Goal: Task Accomplishment & Management: Use online tool/utility

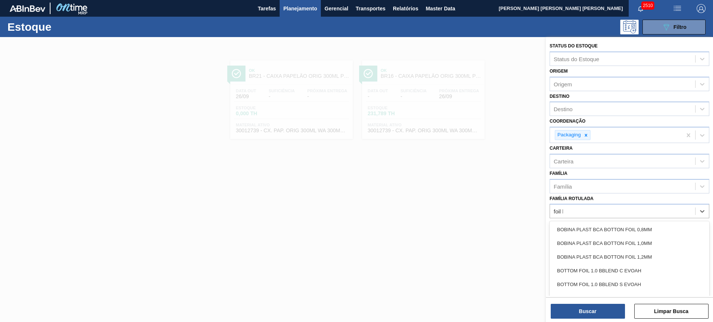
type Rotulada "foil bc"
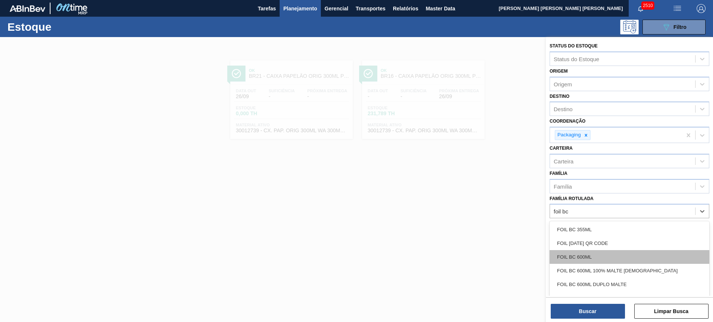
click at [600, 259] on div "FOIL BC 600ML" at bounding box center [629, 257] width 160 height 14
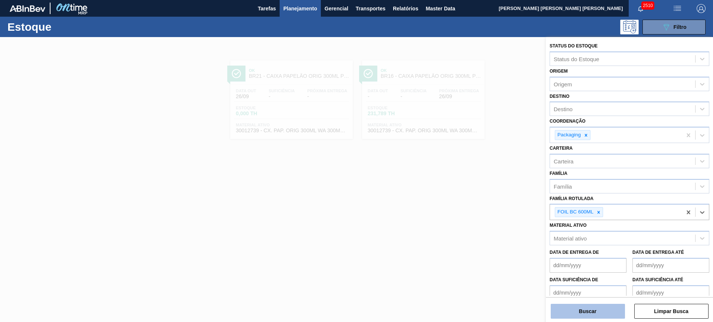
click at [615, 310] on button "Buscar" at bounding box center [587, 311] width 74 height 15
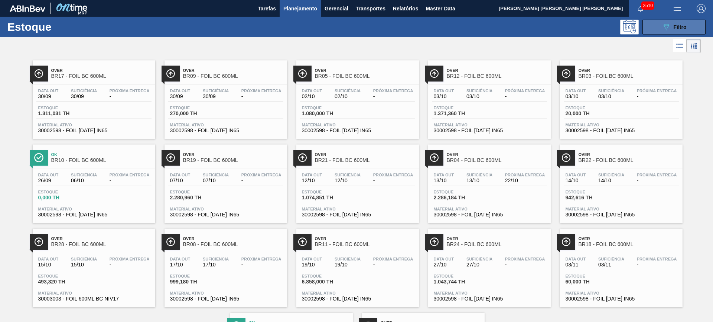
click at [666, 19] on div "Estoque 089F7B8B-B2A5-4AFE-B5C0-19BA573D28AC Filtro" at bounding box center [356, 27] width 713 height 20
click at [665, 22] on button "089F7B8B-B2A5-4AFE-B5C0-19BA573D28AC Filtro" at bounding box center [673, 27] width 63 height 15
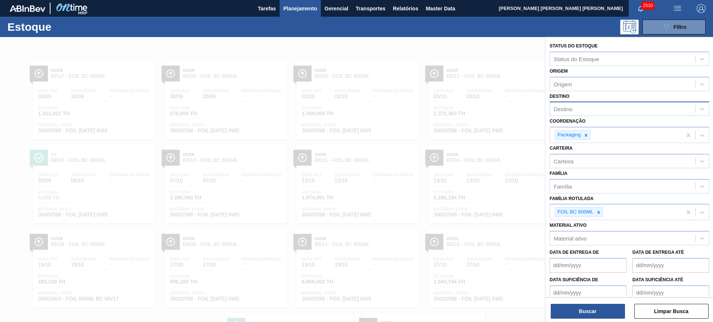
click at [583, 109] on div "Destino" at bounding box center [622, 109] width 145 height 11
type input "agud"
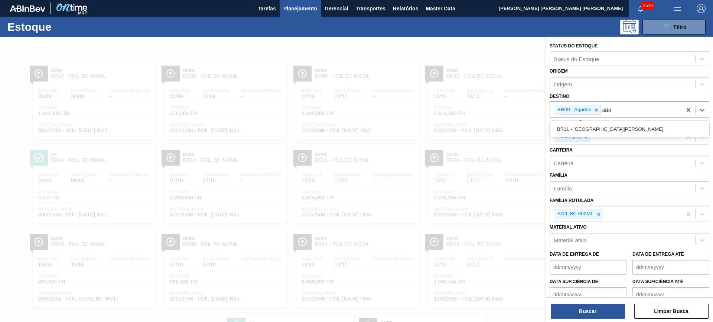
type input "são l"
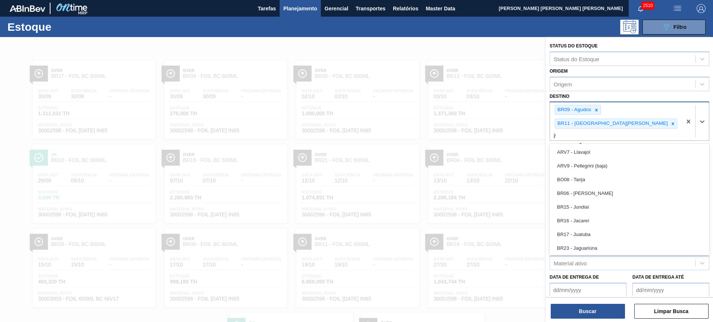
type input "jua"
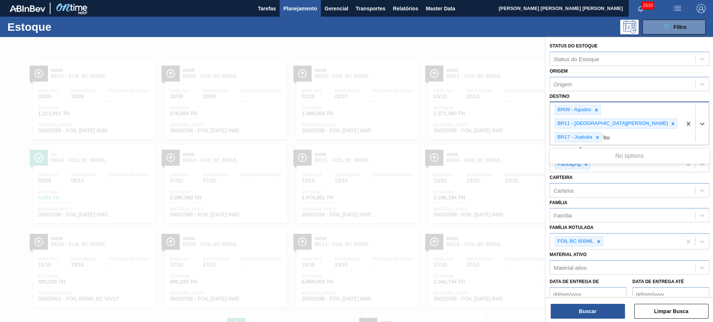
type input "b"
type input "via"
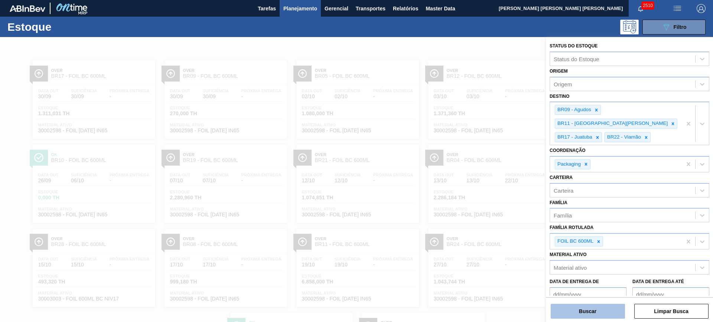
click at [610, 313] on button "Buscar" at bounding box center [587, 311] width 74 height 15
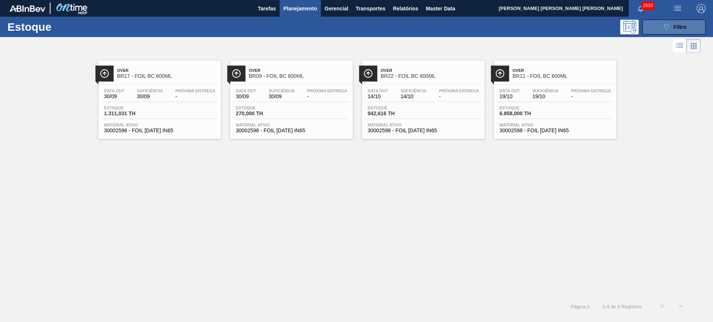
click at [663, 26] on icon "089F7B8B-B2A5-4AFE-B5C0-19BA573D28AC" at bounding box center [665, 27] width 9 height 9
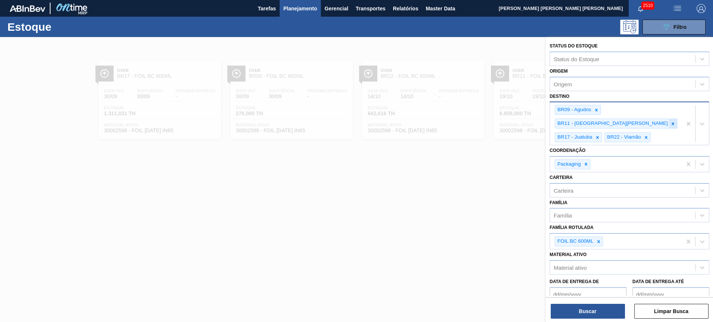
click at [670, 121] on icon at bounding box center [672, 123] width 5 height 5
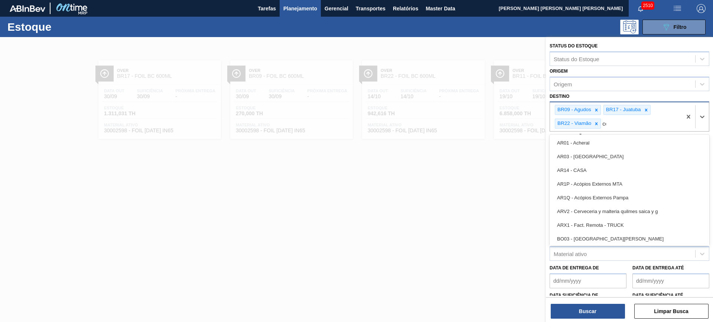
type input "ceb"
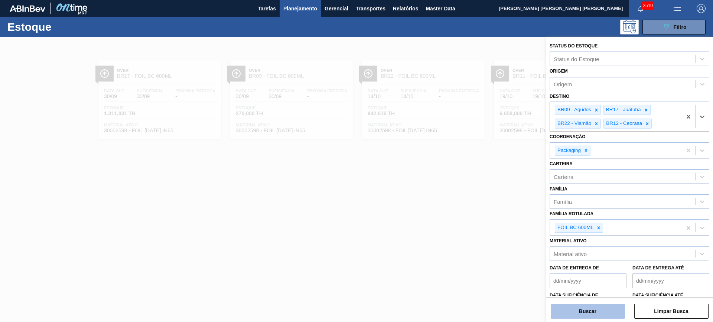
click at [608, 308] on button "Buscar" at bounding box center [587, 311] width 74 height 15
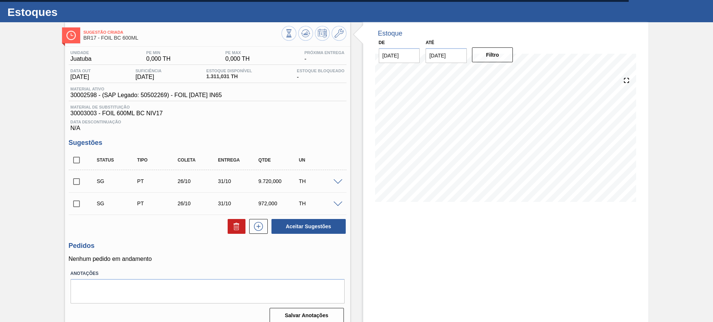
scroll to position [22, 0]
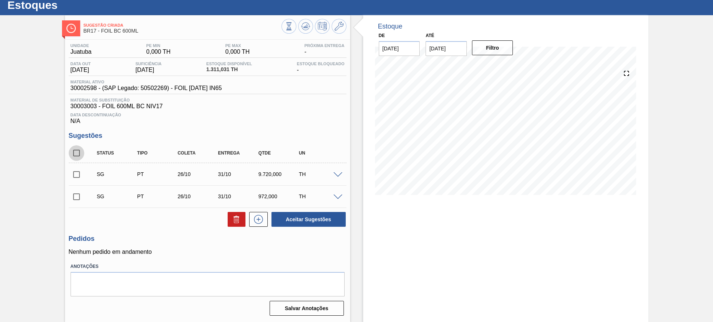
click at [73, 155] on input "checkbox" at bounding box center [77, 153] width 16 height 16
checkbox input "true"
click at [77, 176] on input "checkbox" at bounding box center [77, 175] width 16 height 16
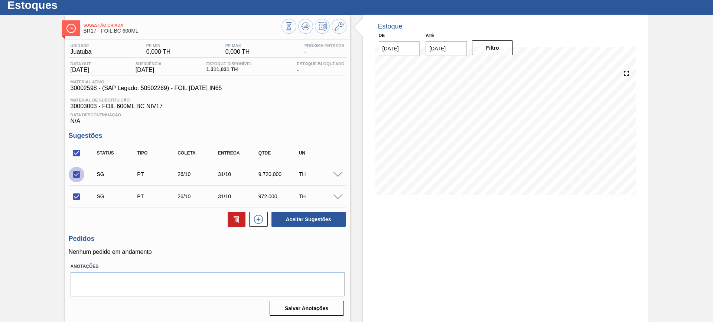
checkbox input "false"
click at [241, 223] on button at bounding box center [236, 219] width 18 height 15
checkbox input "false"
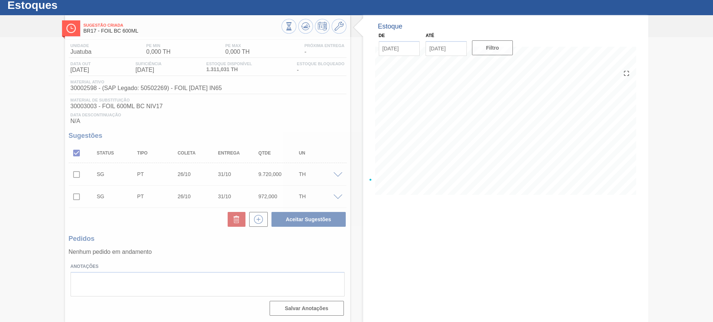
scroll to position [0, 0]
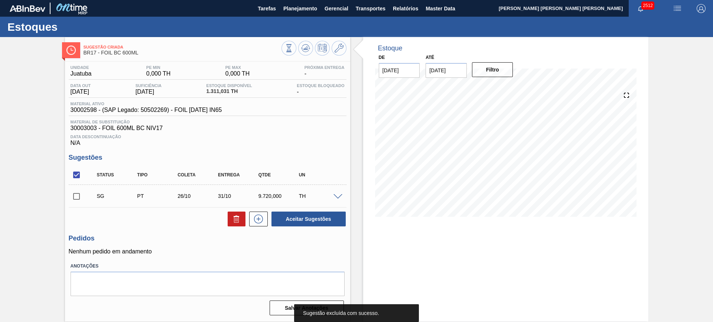
click at [338, 197] on span at bounding box center [337, 197] width 9 height 6
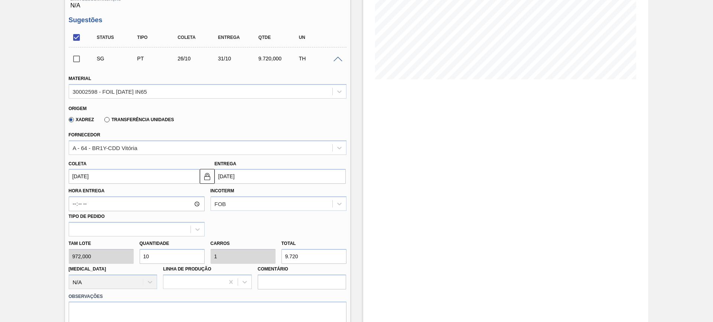
scroll to position [139, 0]
click at [157, 177] on input "[DATE]" at bounding box center [134, 175] width 131 height 15
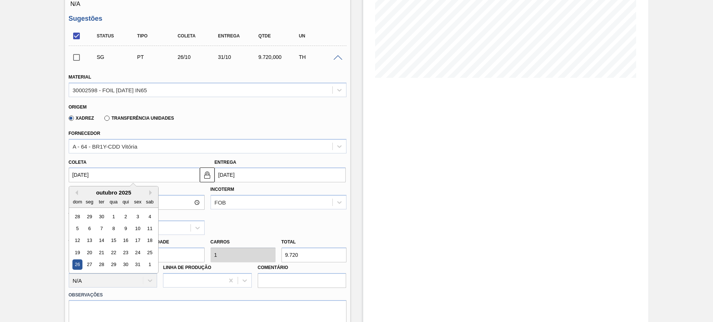
click at [77, 261] on div "26" at bounding box center [77, 265] width 10 height 10
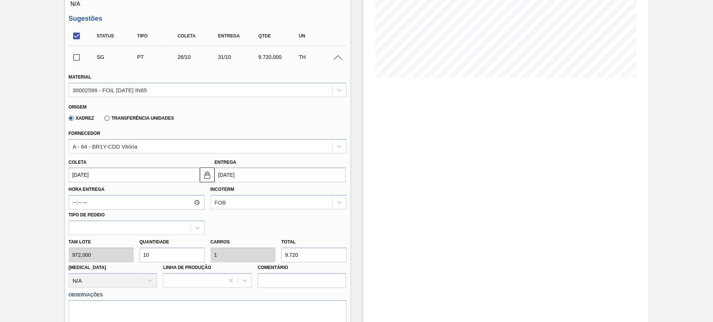
drag, startPoint x: 144, startPoint y: 169, endPoint x: 135, endPoint y: 178, distance: 12.6
click at [143, 170] on input "[DATE]" at bounding box center [134, 175] width 131 height 15
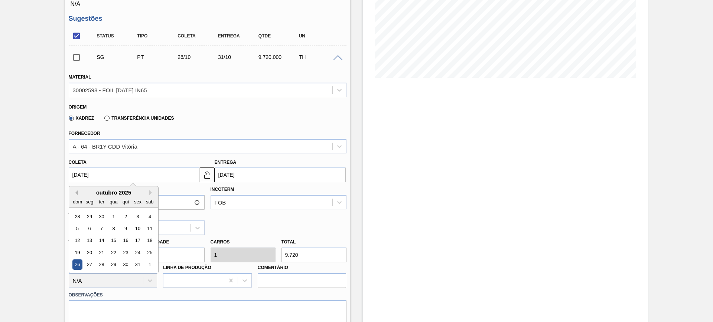
click at [74, 192] on button "Previous Month" at bounding box center [75, 192] width 5 height 5
click at [138, 250] on div "26" at bounding box center [137, 253] width 10 height 10
type input "[DATE]"
type input "01/10/2025"
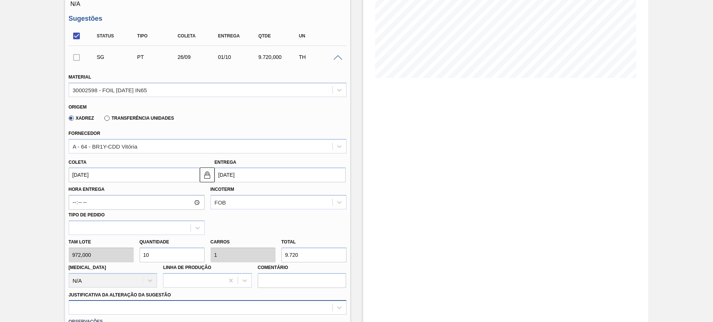
scroll to position [232, 0]
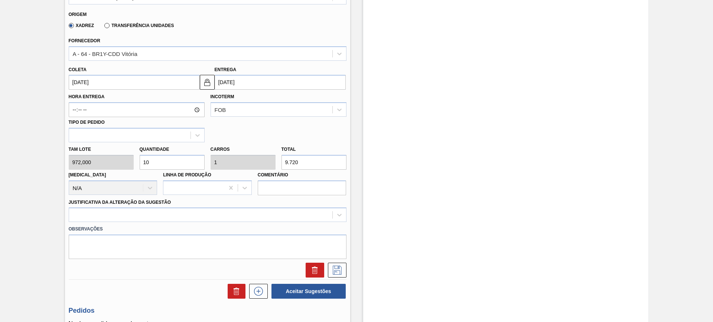
click at [173, 163] on input "10" at bounding box center [172, 162] width 65 height 15
type input "1"
type input "0,1"
type input "972"
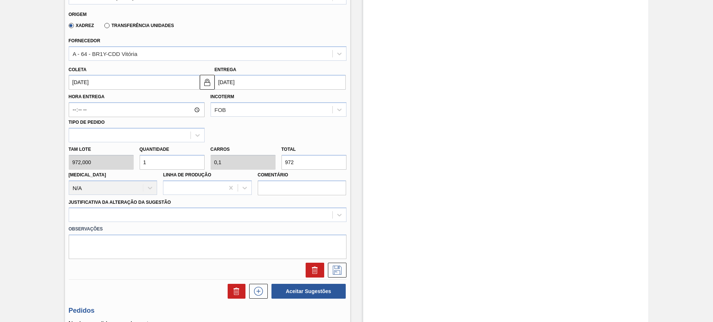
type input "13"
type input "1,3"
type input "12.636"
type input "13"
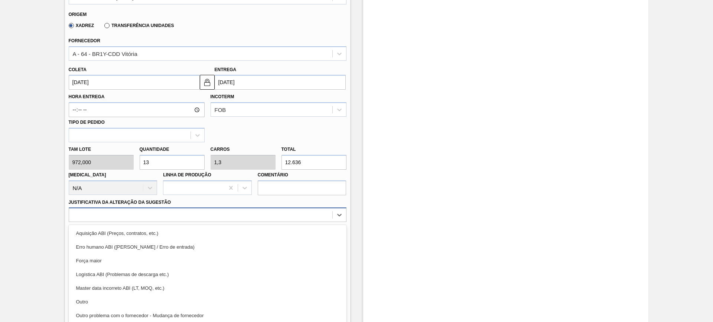
click at [178, 212] on div "option Aquisição ABI (Preços, contratos, etc.) focused, 1 of 18. 18 results ava…" at bounding box center [208, 215] width 278 height 14
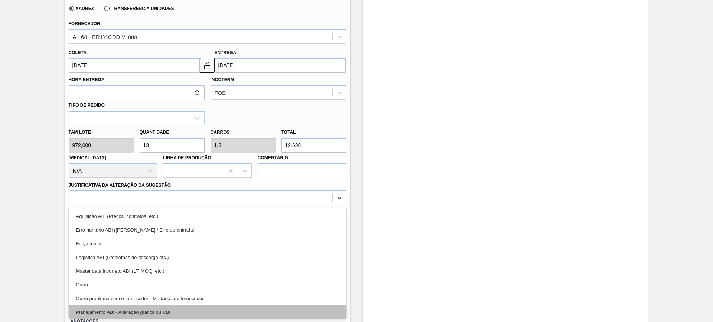
click at [177, 312] on div "Planejamento ABI - Alteração gráfica ou VBI" at bounding box center [208, 313] width 278 height 14
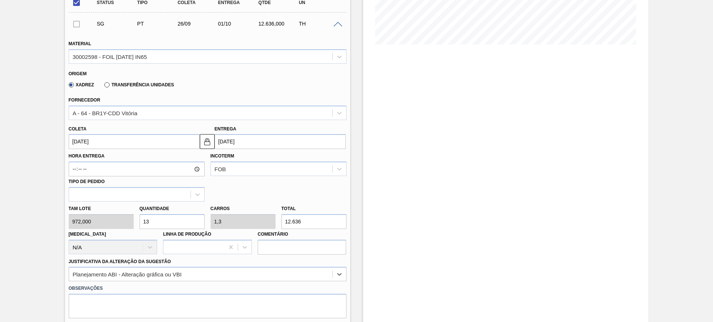
scroll to position [232, 0]
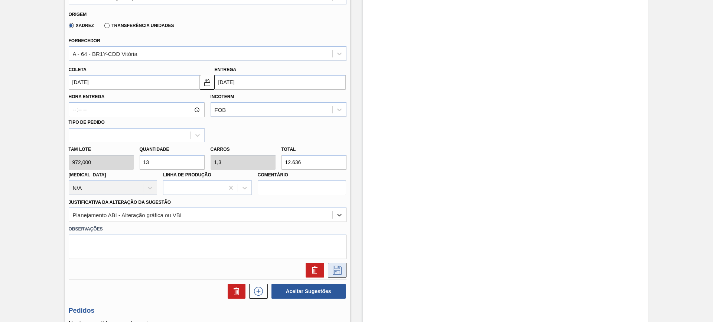
click at [336, 277] on button at bounding box center [337, 270] width 19 height 15
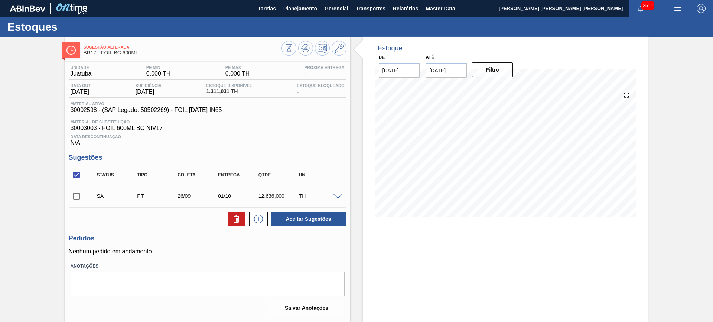
scroll to position [0, 0]
click at [72, 177] on input "checkbox" at bounding box center [77, 175] width 16 height 16
click at [74, 177] on input "checkbox" at bounding box center [77, 175] width 16 height 16
checkbox input "true"
click at [341, 197] on span at bounding box center [337, 197] width 9 height 6
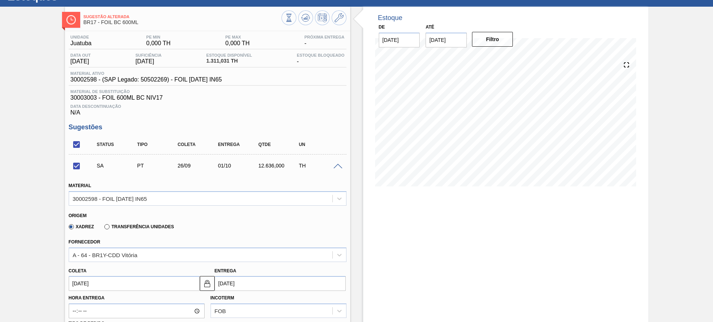
scroll to position [93, 0]
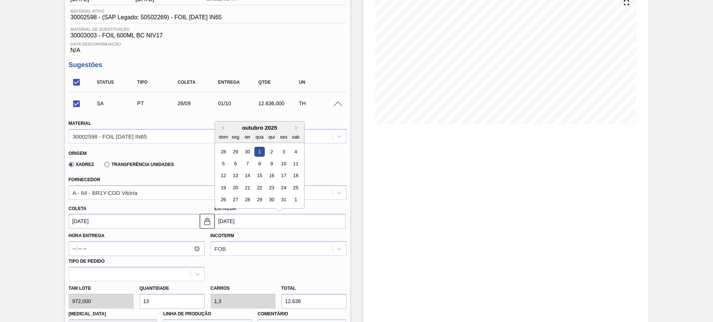
click at [265, 218] on input "01/10/2025" at bounding box center [279, 221] width 131 height 15
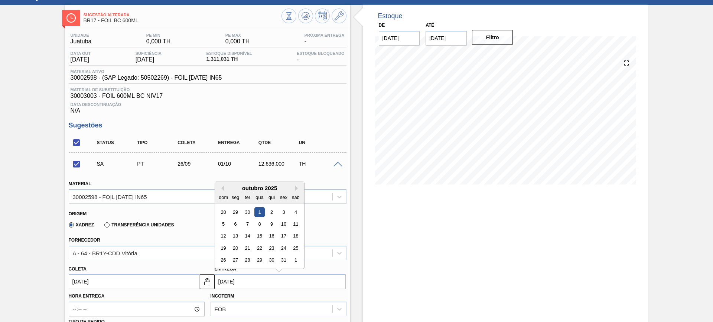
scroll to position [46, 0]
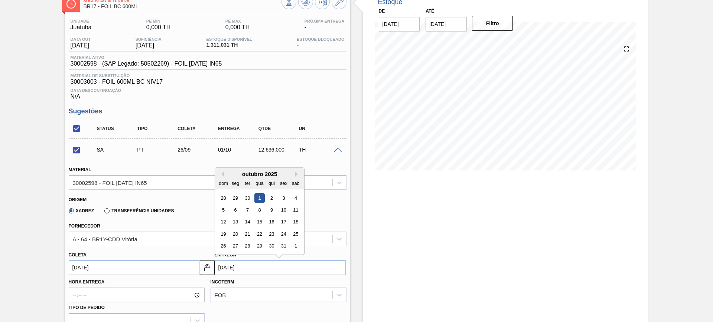
click at [225, 171] on div "outubro 2025" at bounding box center [259, 174] width 89 height 6
click at [222, 173] on button "Previous Month" at bounding box center [221, 174] width 5 height 5
click at [225, 246] on div "28" at bounding box center [223, 247] width 10 height 10
checkbox input "false"
type input "23/09/2025"
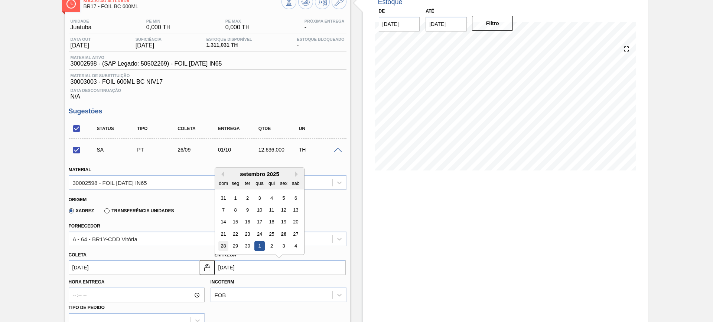
type input "28/09/2025"
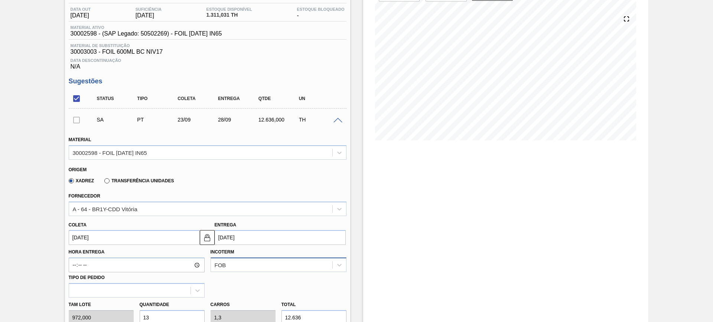
scroll to position [93, 0]
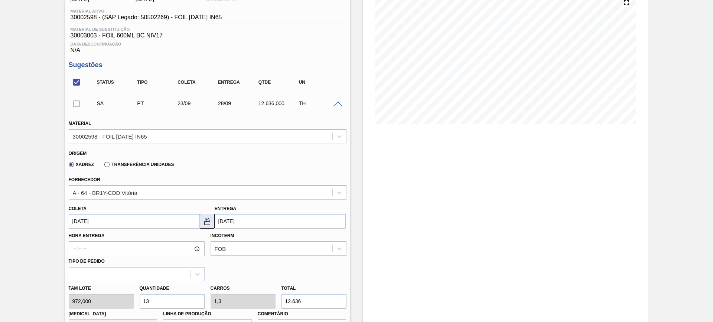
click at [210, 221] on img at bounding box center [207, 221] width 9 height 9
click at [157, 222] on input "23/09/2025" at bounding box center [134, 221] width 131 height 15
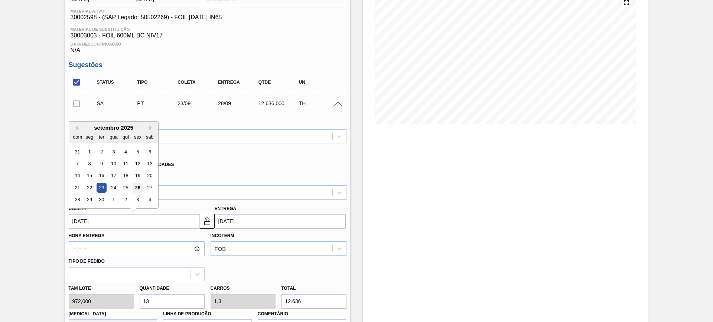
click at [138, 190] on div "26" at bounding box center [137, 188] width 10 height 10
type input "[DATE]"
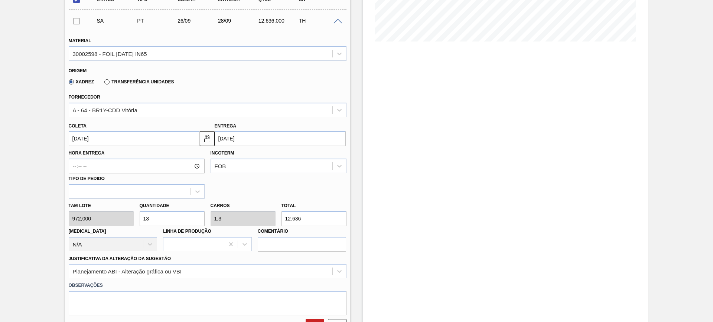
scroll to position [232, 0]
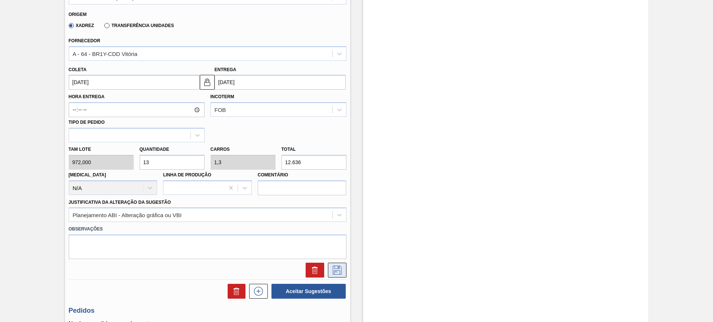
click at [334, 266] on icon at bounding box center [337, 270] width 12 height 9
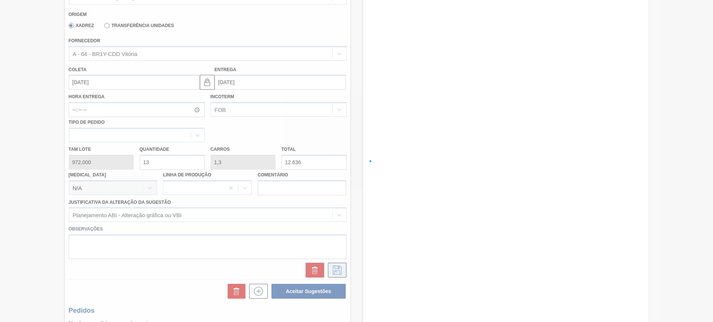
checkbox input "true"
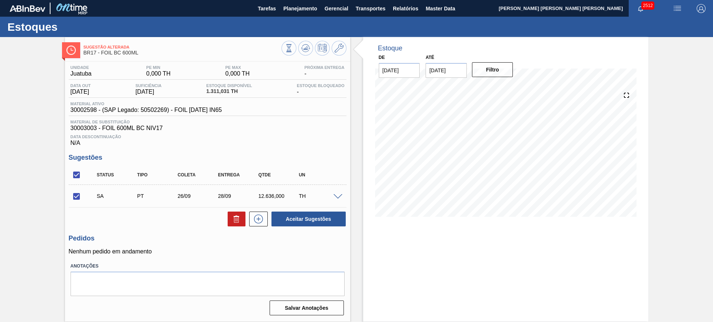
click at [76, 176] on input "checkbox" at bounding box center [77, 175] width 16 height 16
checkbox input "false"
click at [76, 176] on input "checkbox" at bounding box center [77, 175] width 16 height 16
checkbox input "true"
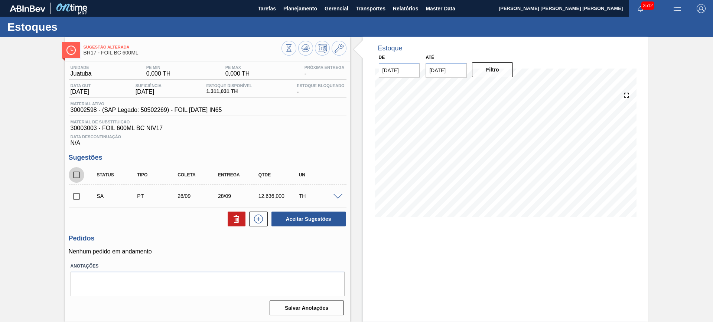
checkbox input "true"
click at [294, 219] on button "Aceitar Sugestões" at bounding box center [308, 219] width 74 height 15
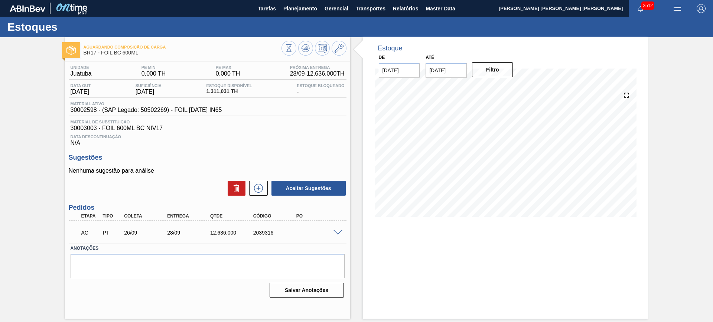
click at [337, 235] on span at bounding box center [337, 233] width 9 height 6
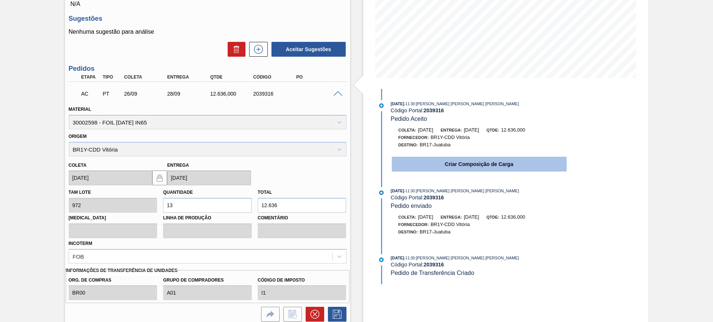
click at [430, 163] on button "Criar Composição de Carga" at bounding box center [479, 164] width 175 height 15
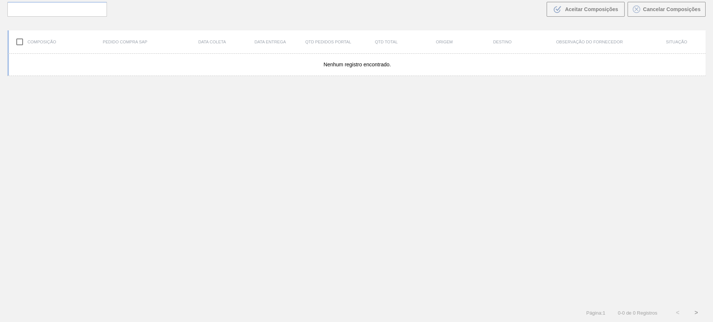
scroll to position [53, 0]
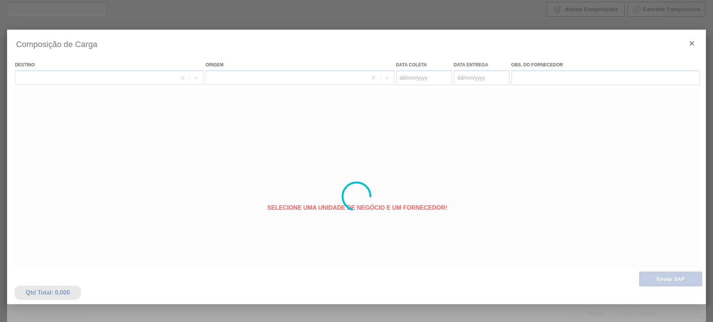
type coleta "[DATE]"
type entrega "28/09/2025"
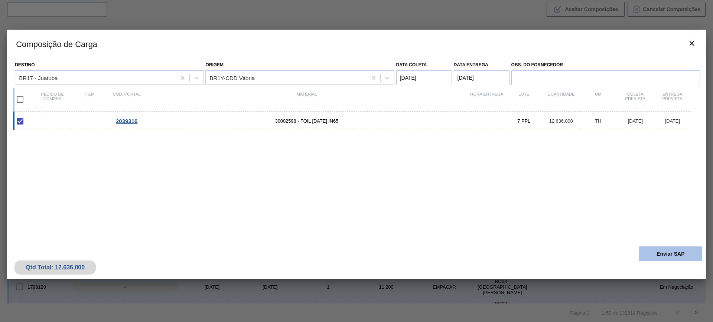
click at [666, 252] on button "Enviar SAP" at bounding box center [670, 254] width 63 height 15
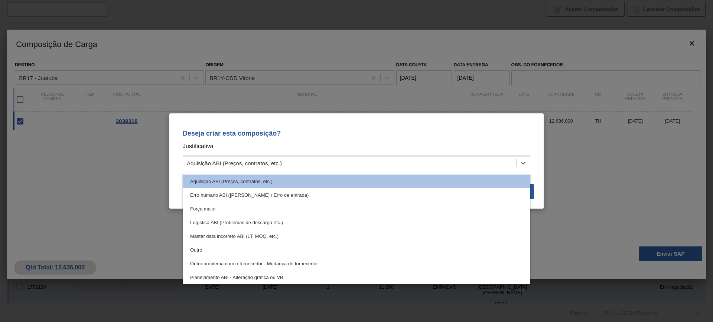
click at [449, 162] on div "Aquisição ABI (Preços, contratos, etc.)" at bounding box center [349, 163] width 333 height 11
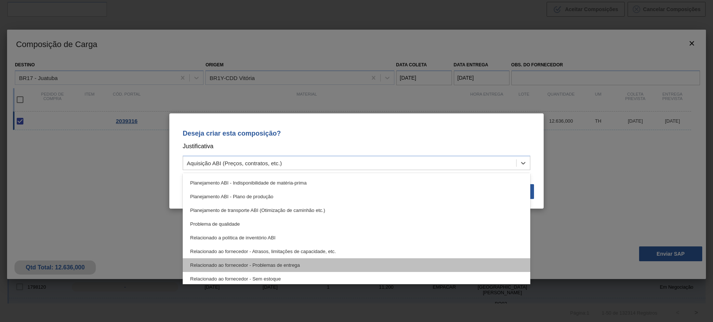
scroll to position [92, 0]
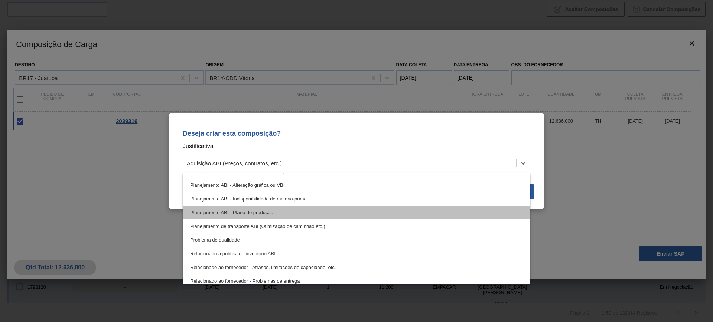
click at [291, 212] on div "Planejamento ABI - Plano de produção" at bounding box center [356, 213] width 347 height 14
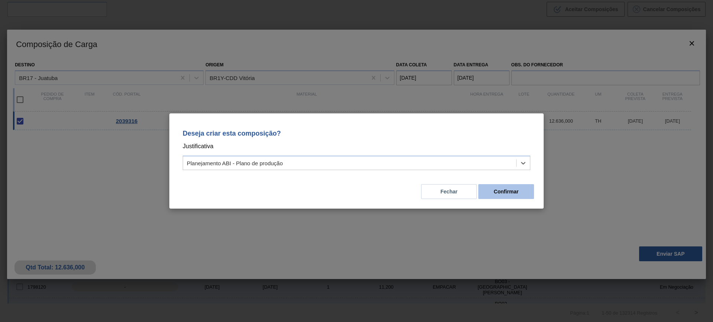
click at [496, 194] on button "Confirmar" at bounding box center [506, 191] width 56 height 15
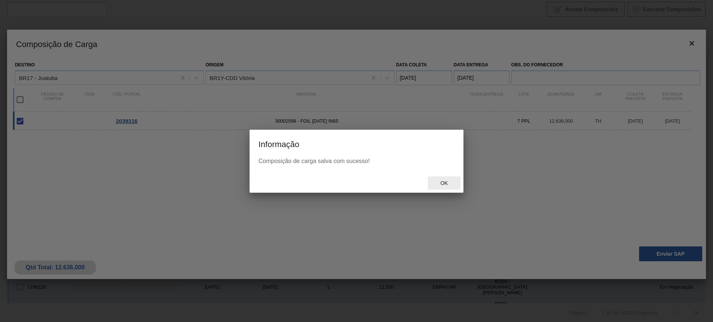
click at [446, 182] on span "Ok" at bounding box center [443, 183] width 19 height 6
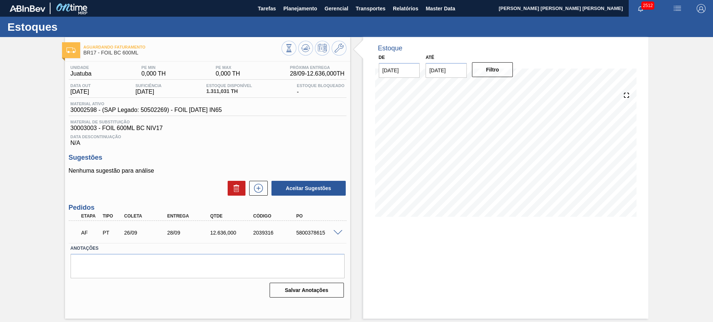
click at [308, 233] on div "5800378615" at bounding box center [318, 233] width 48 height 6
copy div "5800378615"
click at [396, 13] on button "Relatórios" at bounding box center [405, 8] width 33 height 17
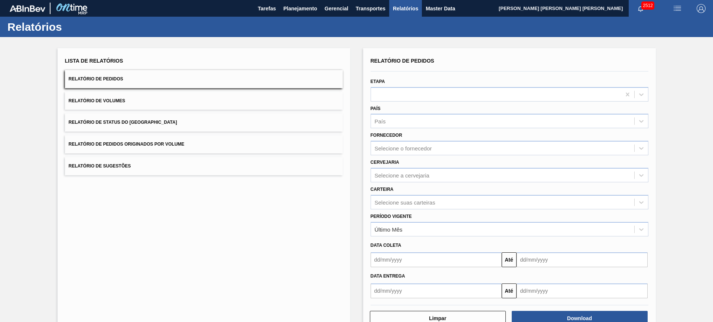
click at [221, 118] on button "Relatório de Status do Estoque" at bounding box center [204, 123] width 278 height 18
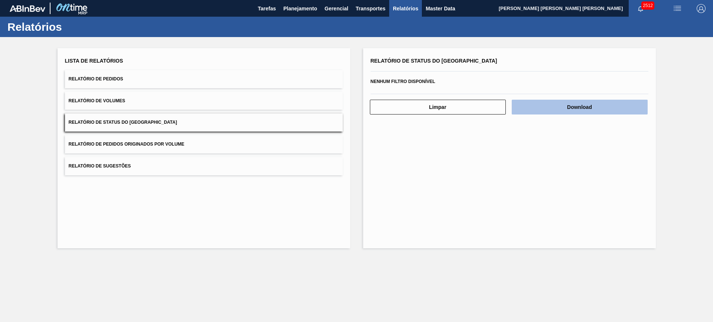
click at [560, 104] on button "Download" at bounding box center [579, 107] width 136 height 15
